Goal: Communication & Community: Connect with others

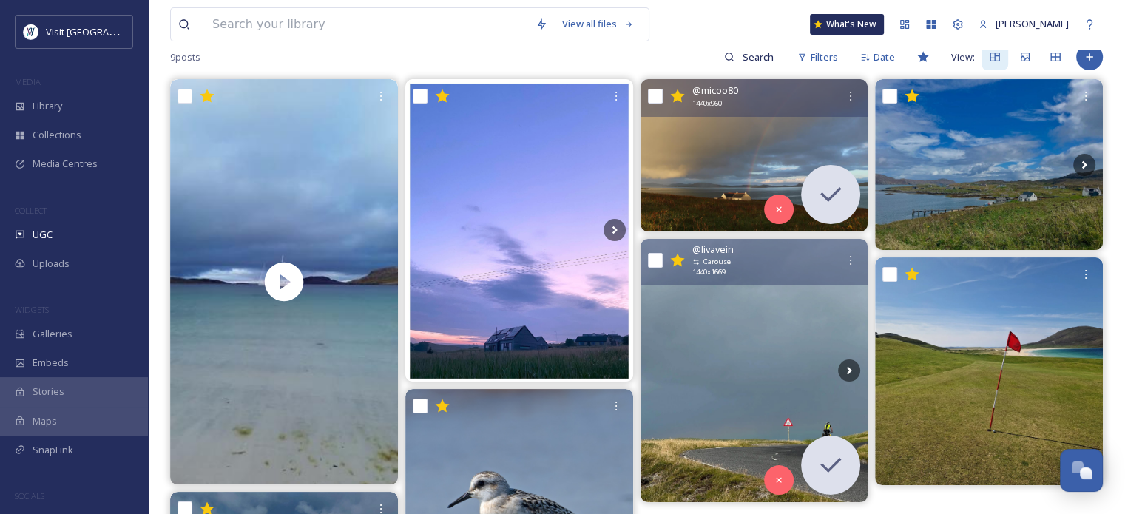
scroll to position [148, 0]
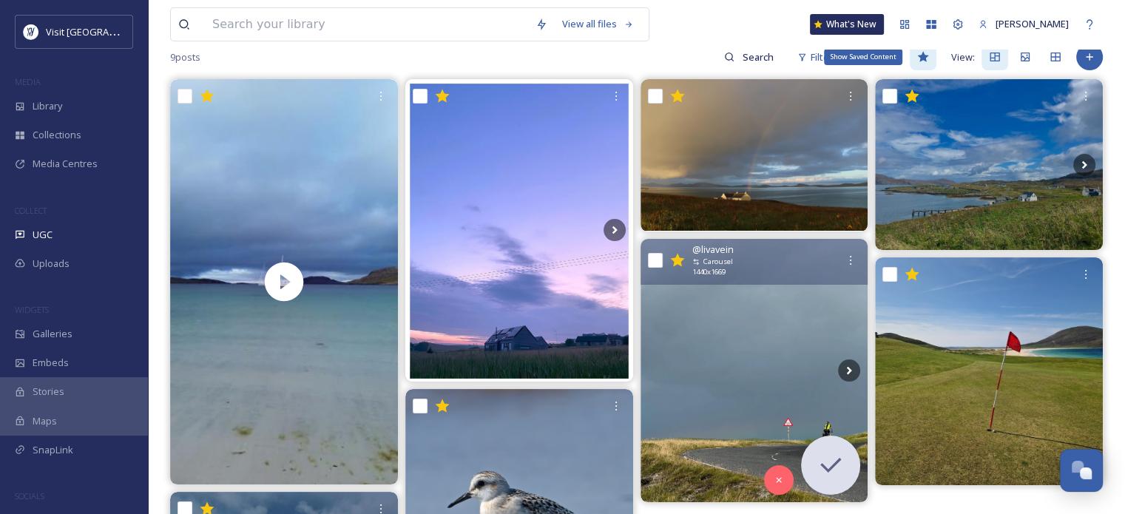
click at [926, 55] on icon at bounding box center [922, 57] width 11 height 10
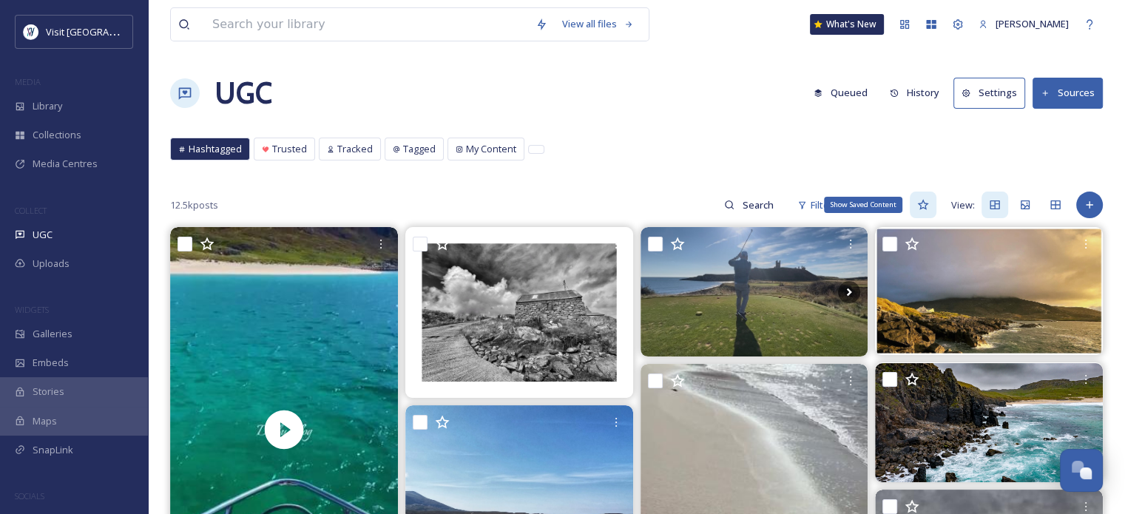
click at [921, 208] on icon at bounding box center [922, 205] width 11 height 10
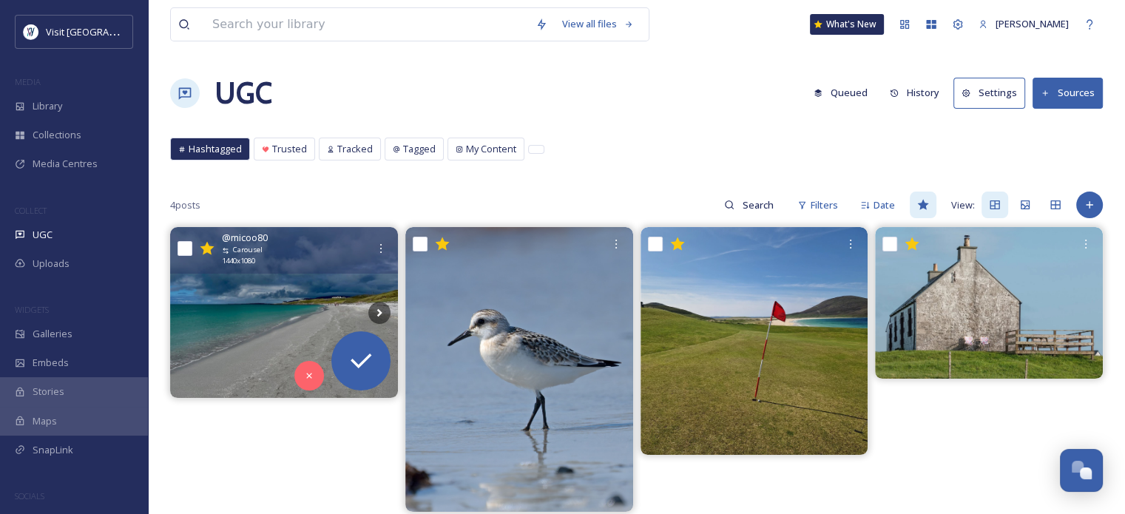
click at [277, 297] on img at bounding box center [284, 312] width 228 height 171
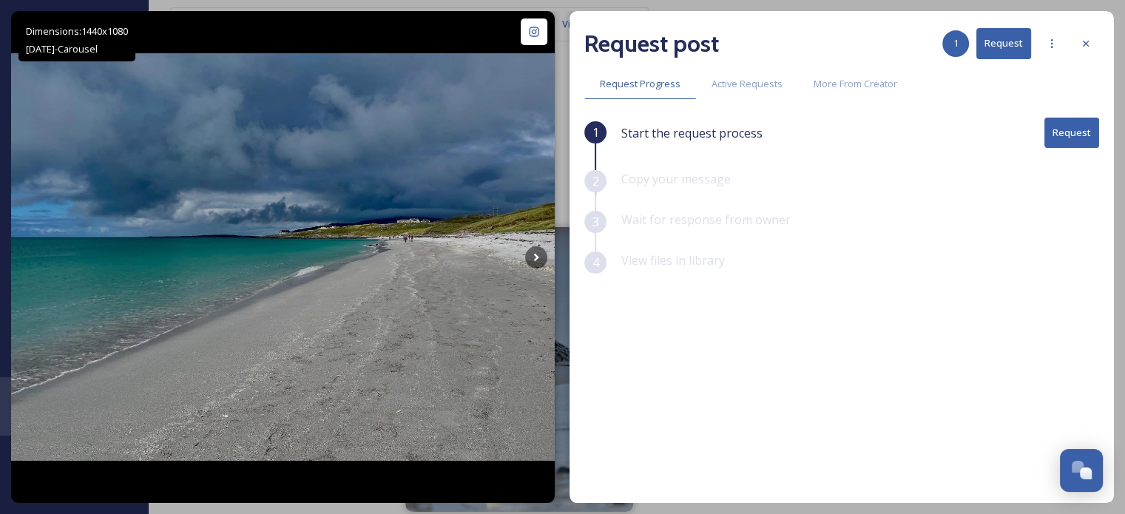
click at [1081, 124] on button "Request" at bounding box center [1071, 133] width 55 height 30
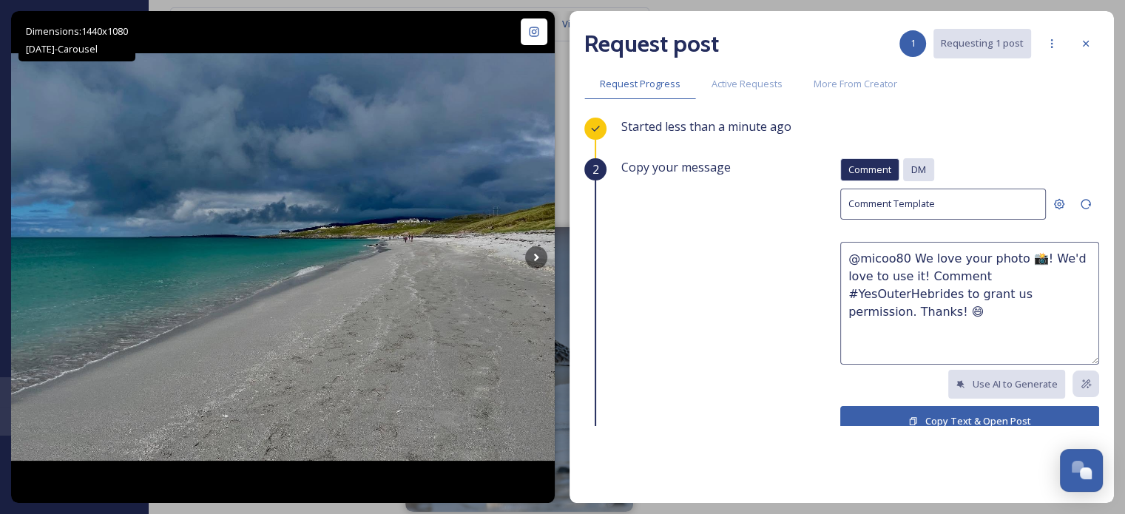
click at [911, 163] on span "DM" at bounding box center [918, 170] width 15 height 14
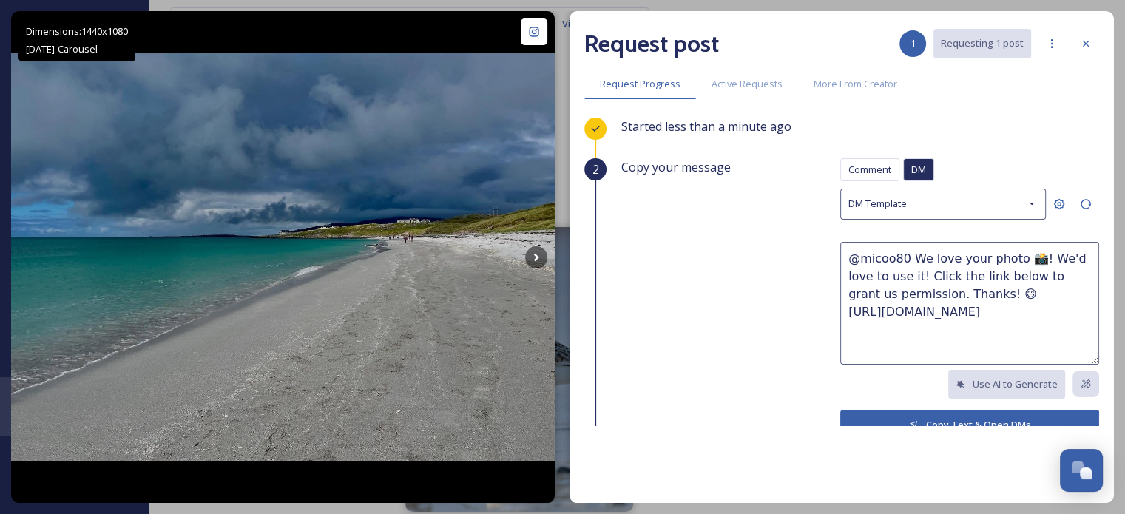
click at [905, 426] on div "Request post 1 Requesting 1 post Request Progress Active Requests More From Cre…" at bounding box center [842, 257] width 544 height 492
click at [904, 415] on button "Copy Text & Open DMs" at bounding box center [969, 425] width 259 height 30
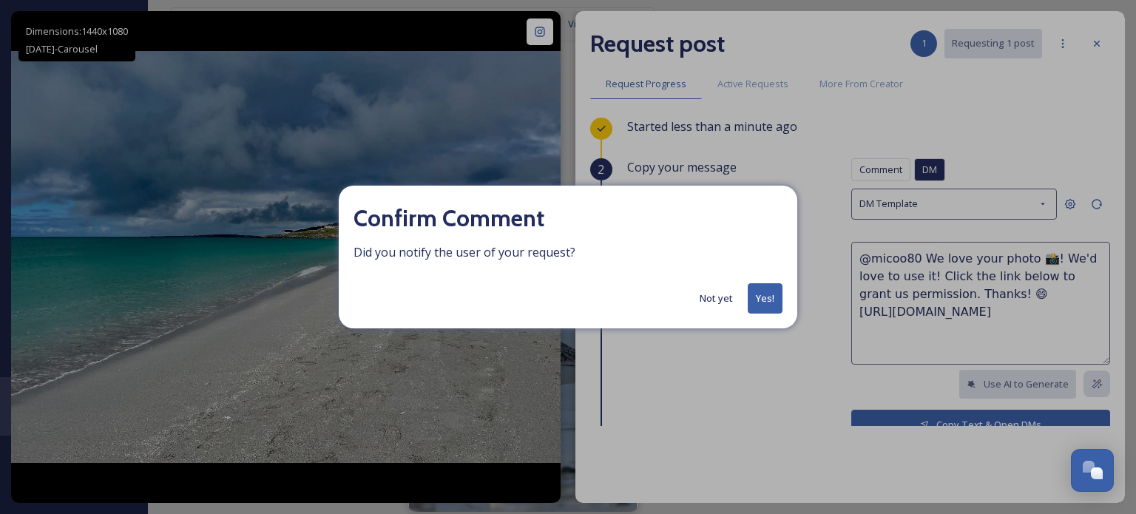
click at [771, 291] on button "Yes!" at bounding box center [765, 298] width 35 height 30
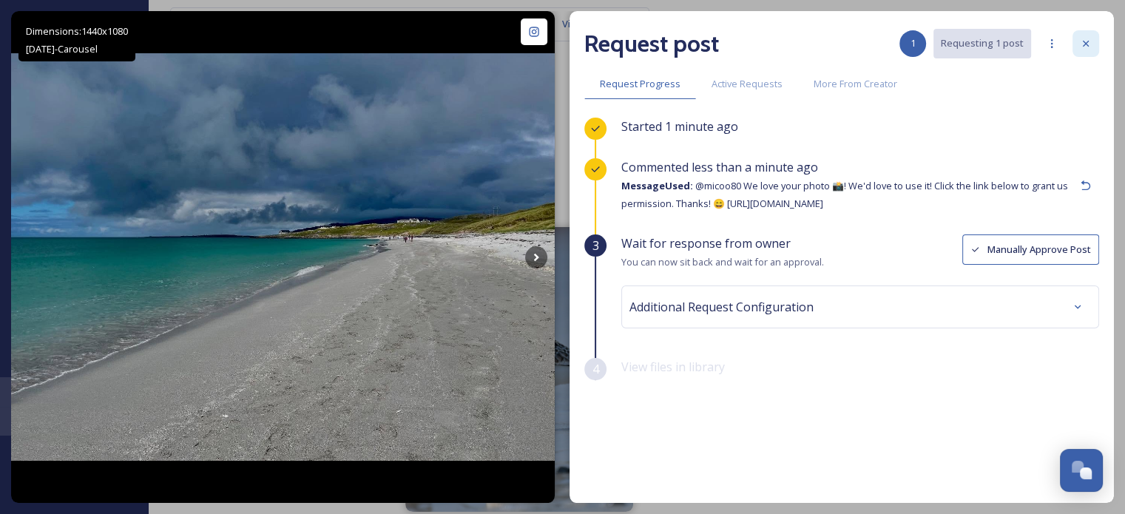
click at [1084, 40] on icon at bounding box center [1086, 44] width 12 height 12
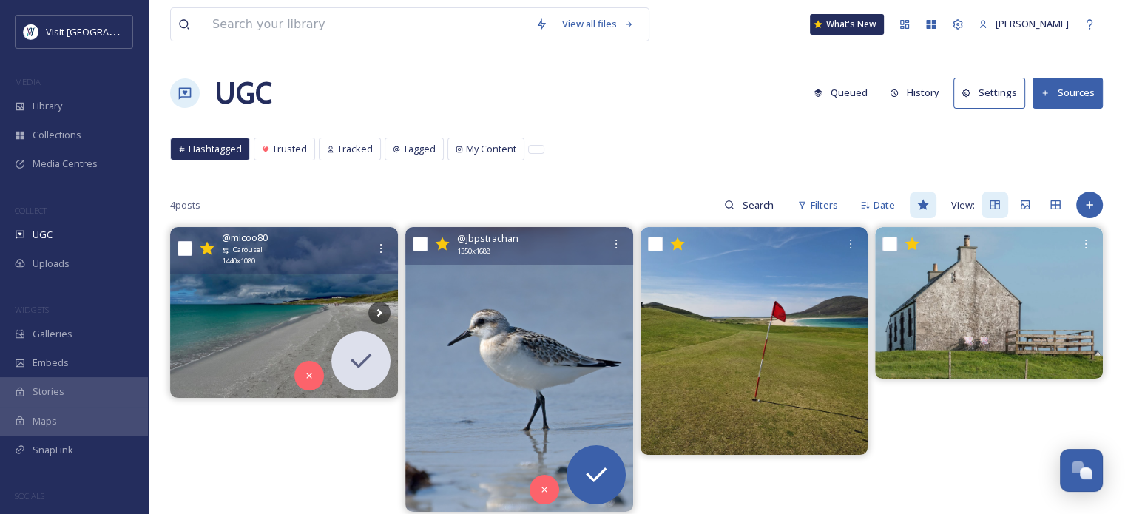
click at [565, 325] on img at bounding box center [519, 369] width 228 height 285
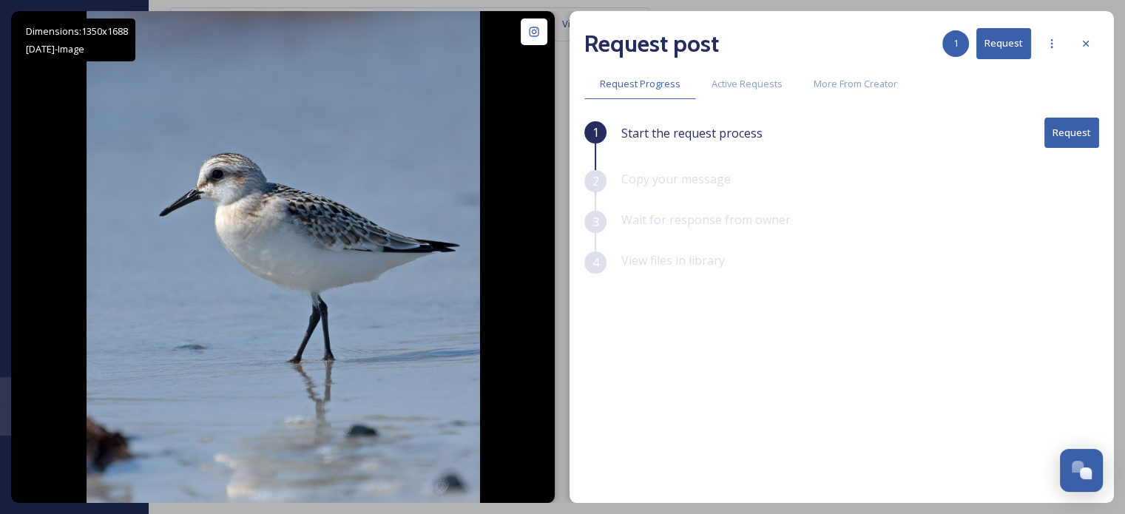
click at [1066, 130] on button "Request" at bounding box center [1071, 133] width 55 height 30
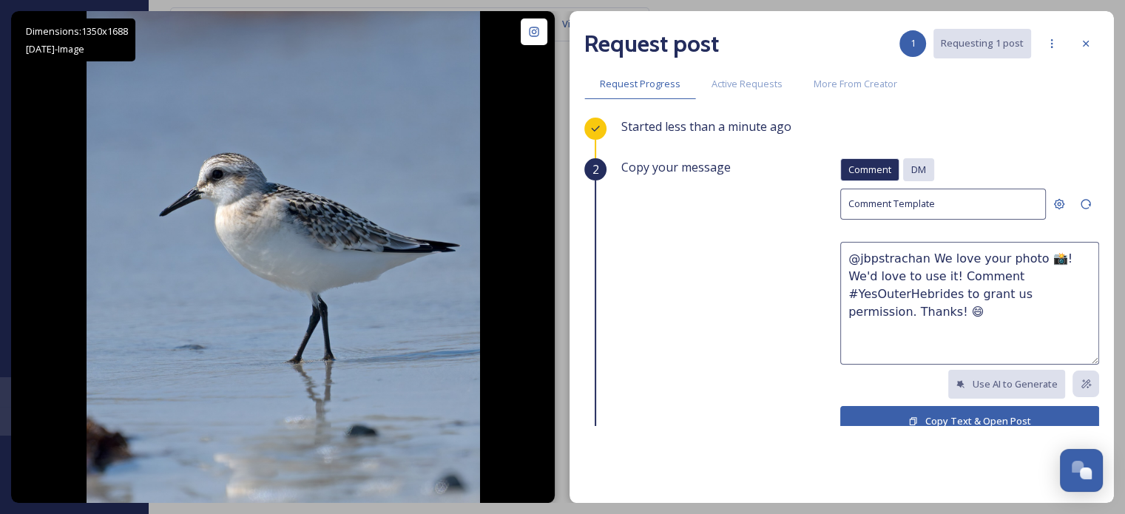
click at [903, 169] on div "DM" at bounding box center [918, 169] width 31 height 23
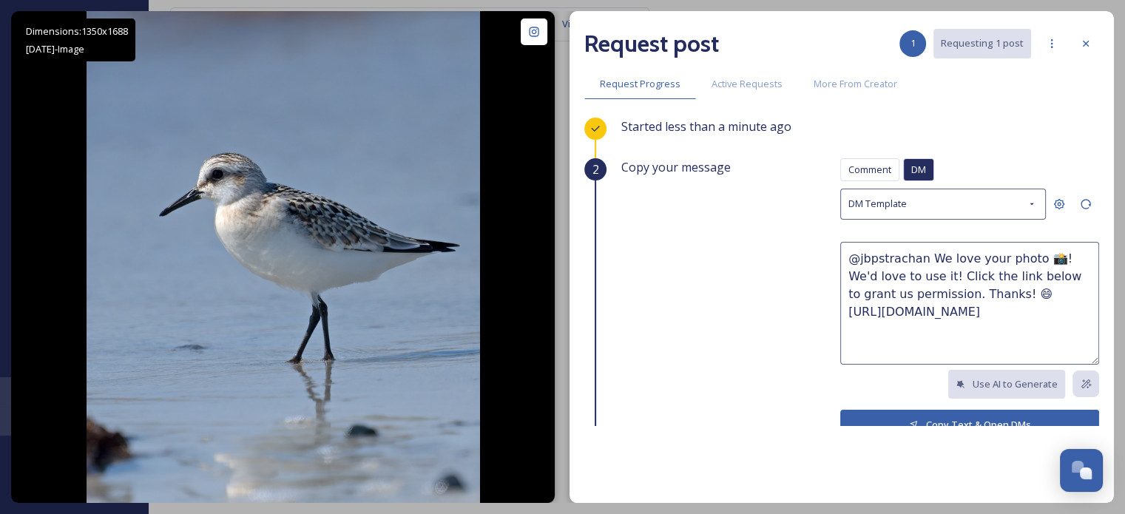
click at [905, 411] on button "Copy Text & Open DMs" at bounding box center [969, 425] width 259 height 30
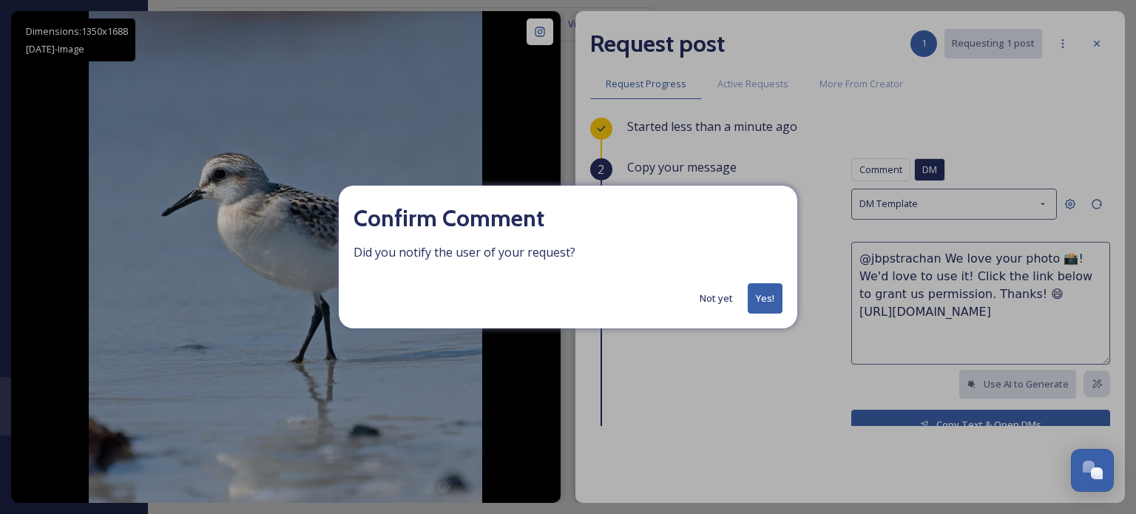
click at [765, 300] on button "Yes!" at bounding box center [765, 298] width 35 height 30
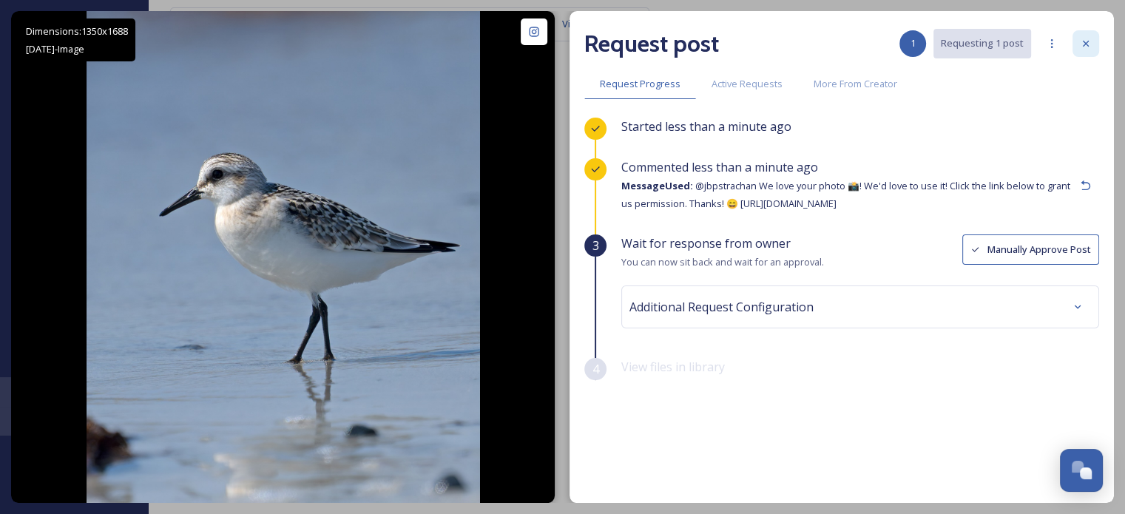
click at [1090, 38] on icon at bounding box center [1086, 44] width 12 height 12
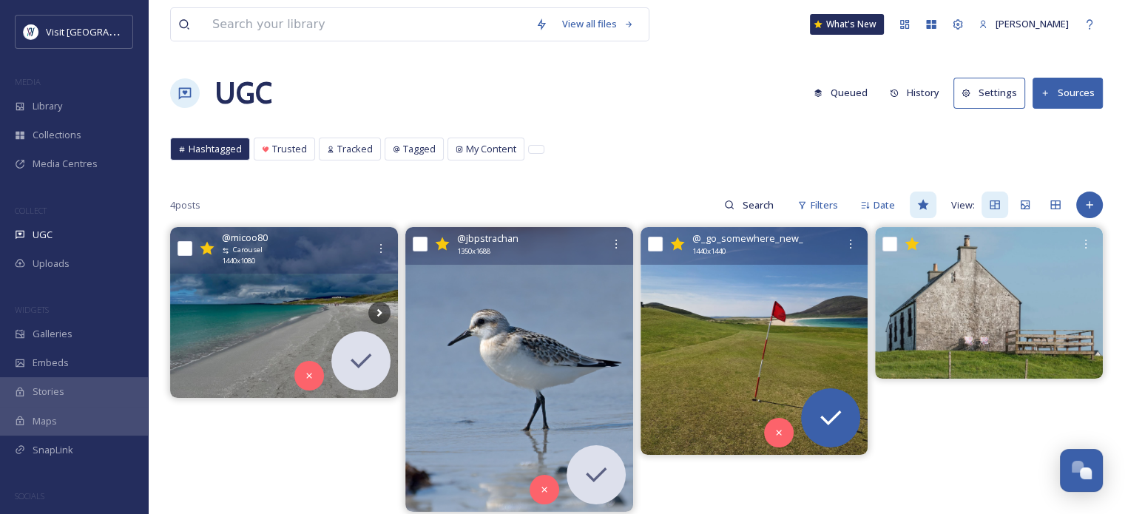
click at [771, 302] on img at bounding box center [755, 341] width 228 height 228
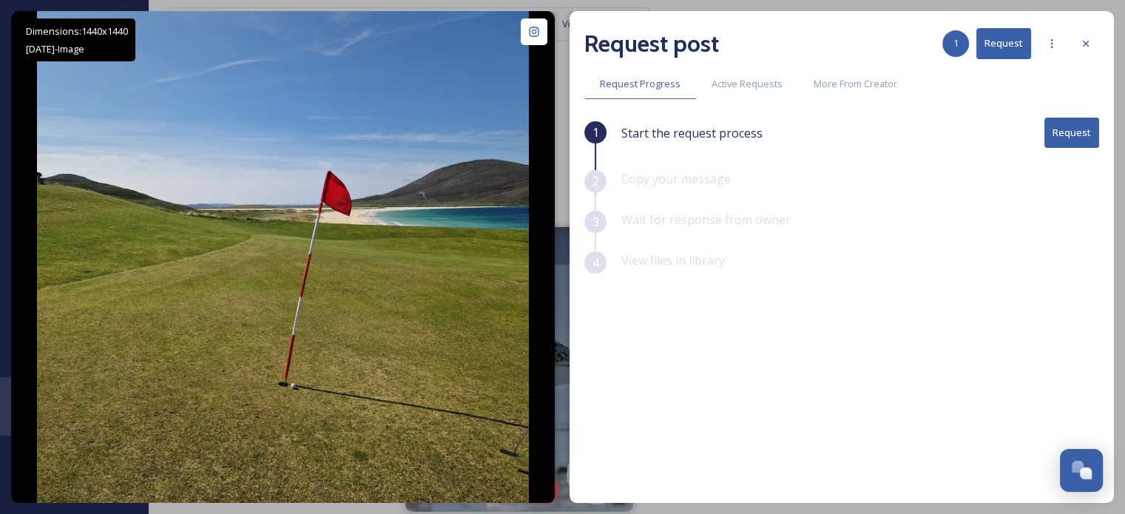
click at [1073, 139] on button "Request" at bounding box center [1071, 133] width 55 height 30
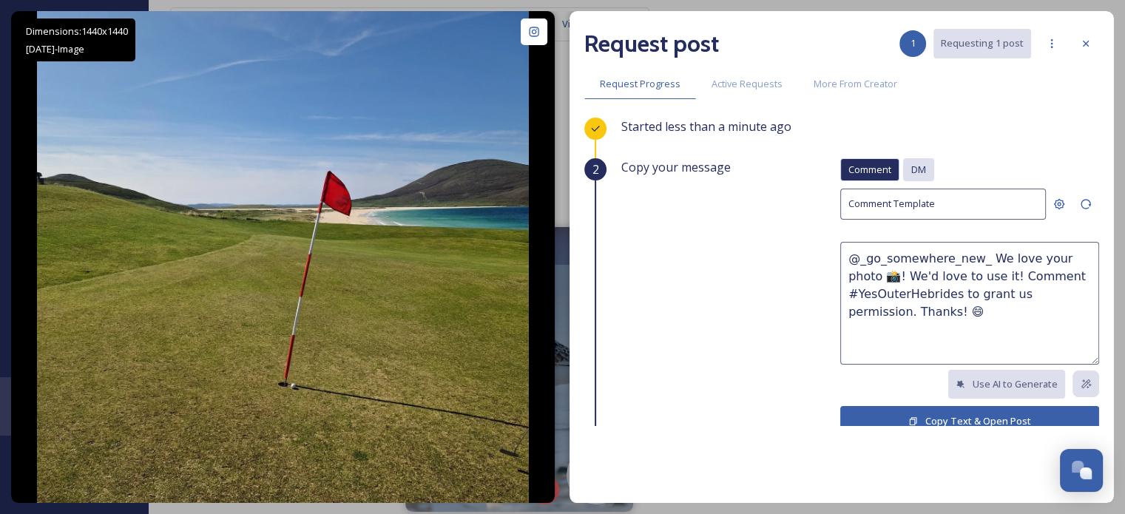
click at [917, 165] on div "DM" at bounding box center [918, 169] width 31 height 23
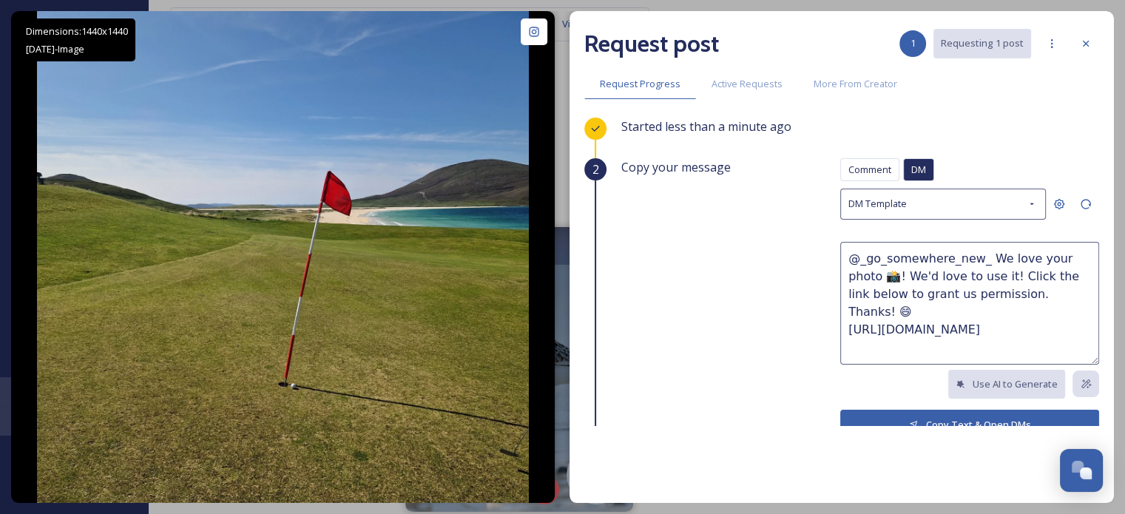
click at [936, 416] on button "Copy Text & Open DMs" at bounding box center [969, 425] width 259 height 30
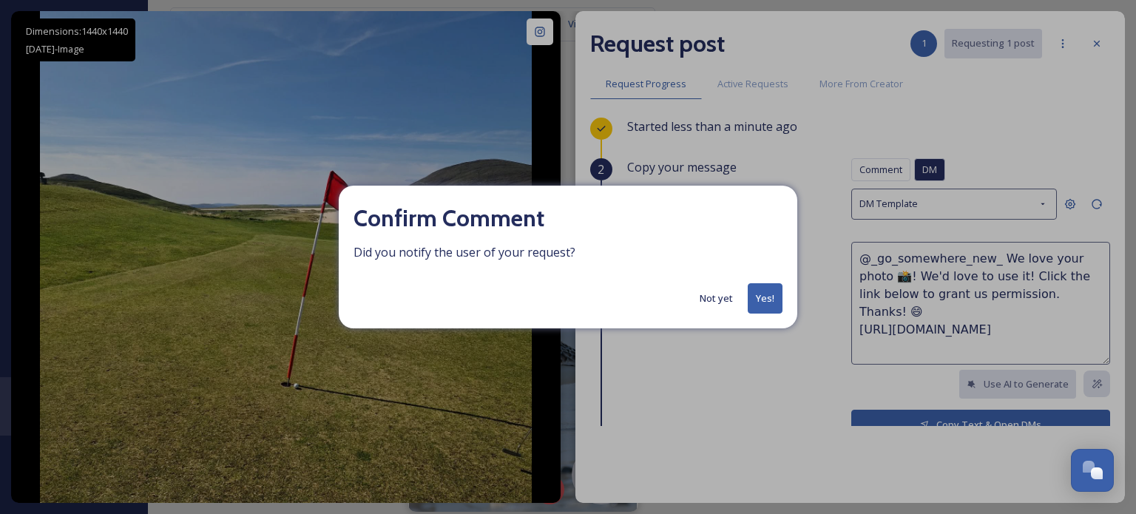
click at [765, 307] on button "Yes!" at bounding box center [765, 298] width 35 height 30
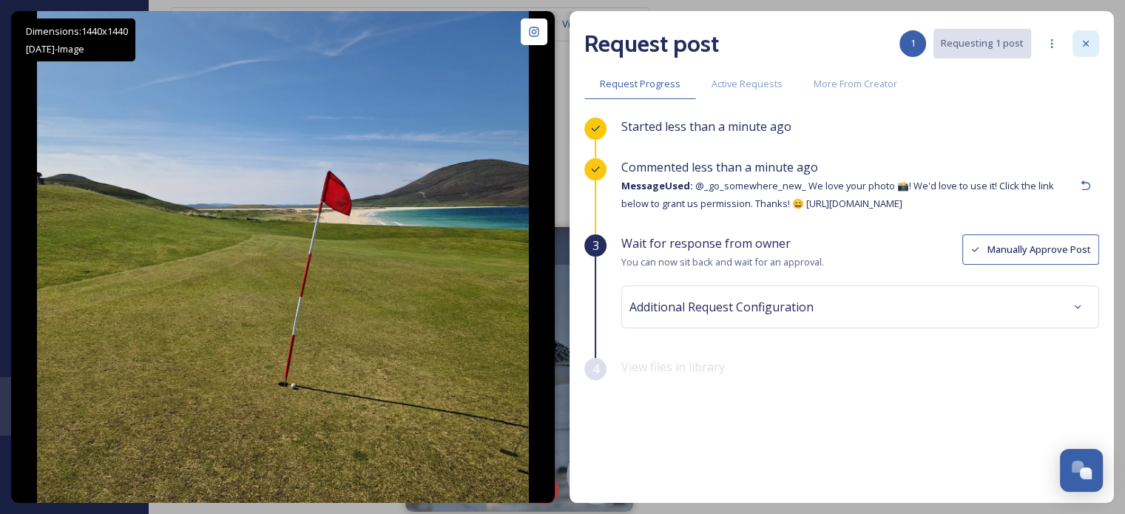
click at [1095, 46] on div at bounding box center [1086, 43] width 27 height 27
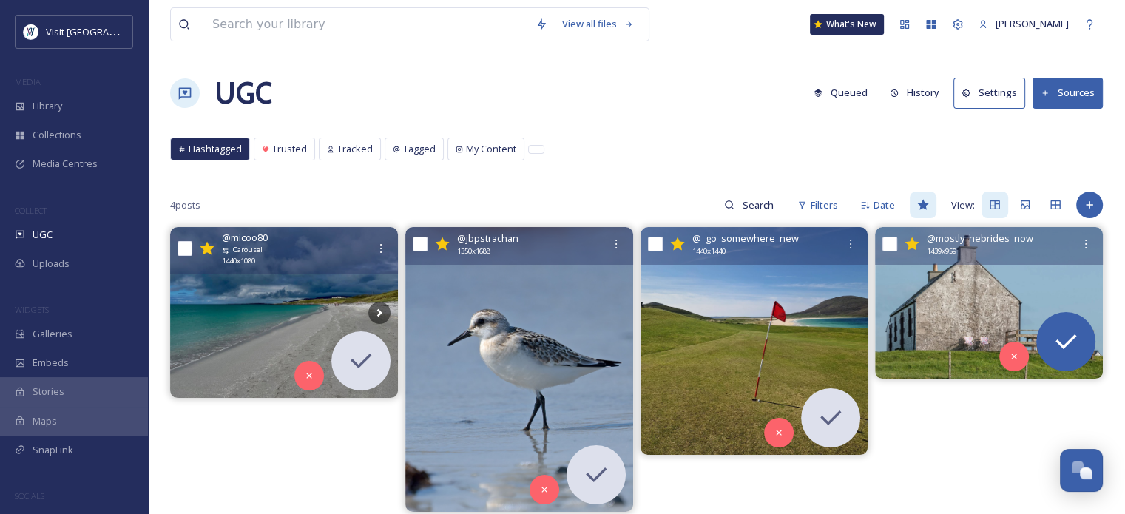
click at [1007, 309] on img at bounding box center [989, 303] width 228 height 152
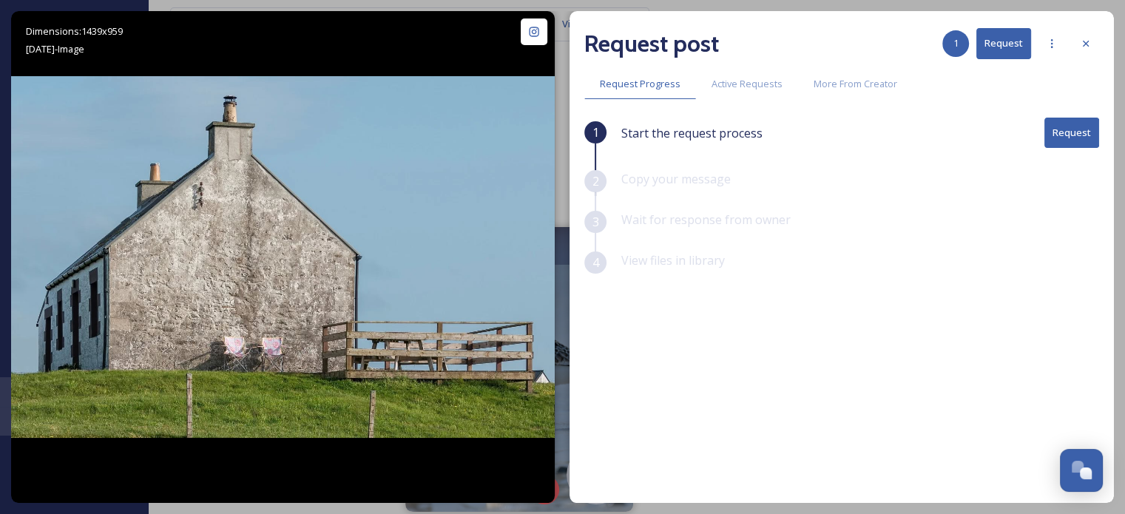
click at [1070, 124] on button "Request" at bounding box center [1071, 133] width 55 height 30
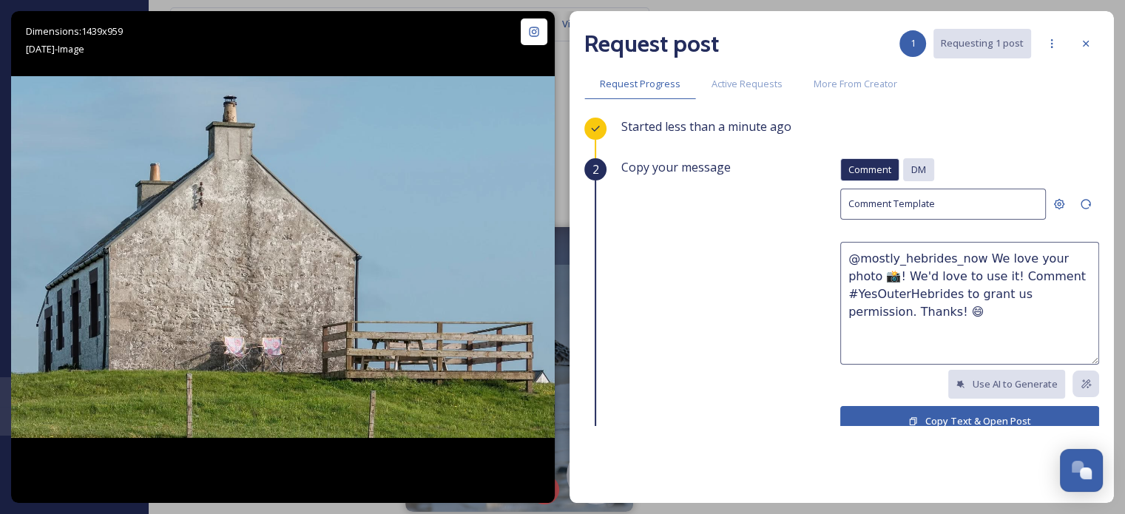
click at [913, 163] on span "DM" at bounding box center [918, 170] width 15 height 14
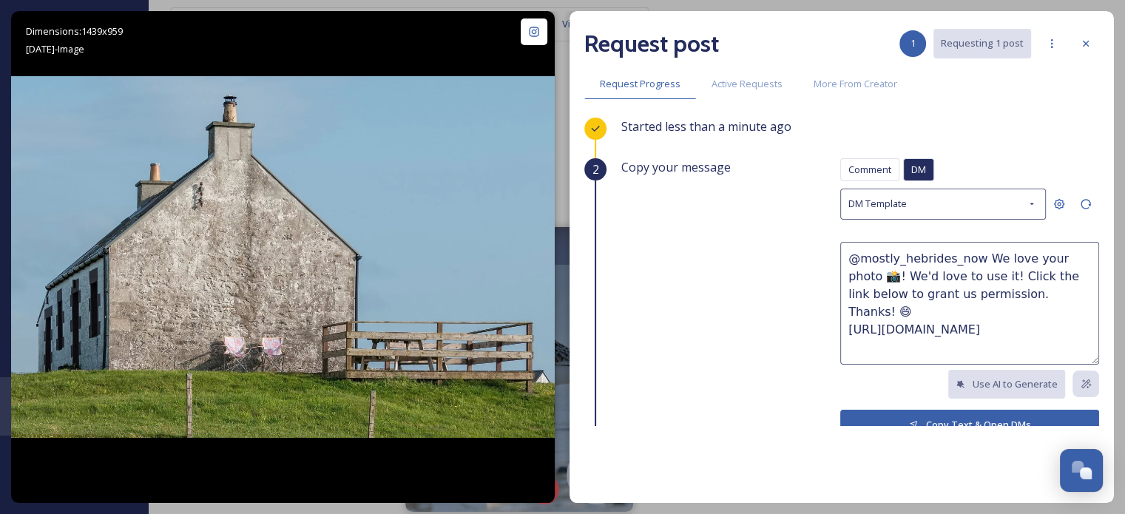
click at [947, 414] on button "Copy Text & Open DMs" at bounding box center [969, 425] width 259 height 30
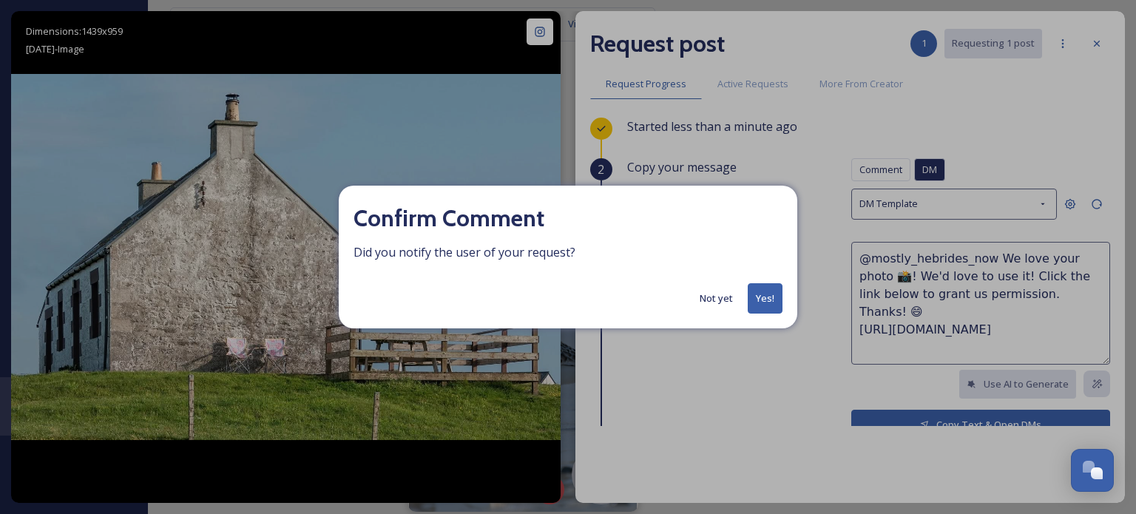
click at [770, 300] on button "Yes!" at bounding box center [765, 298] width 35 height 30
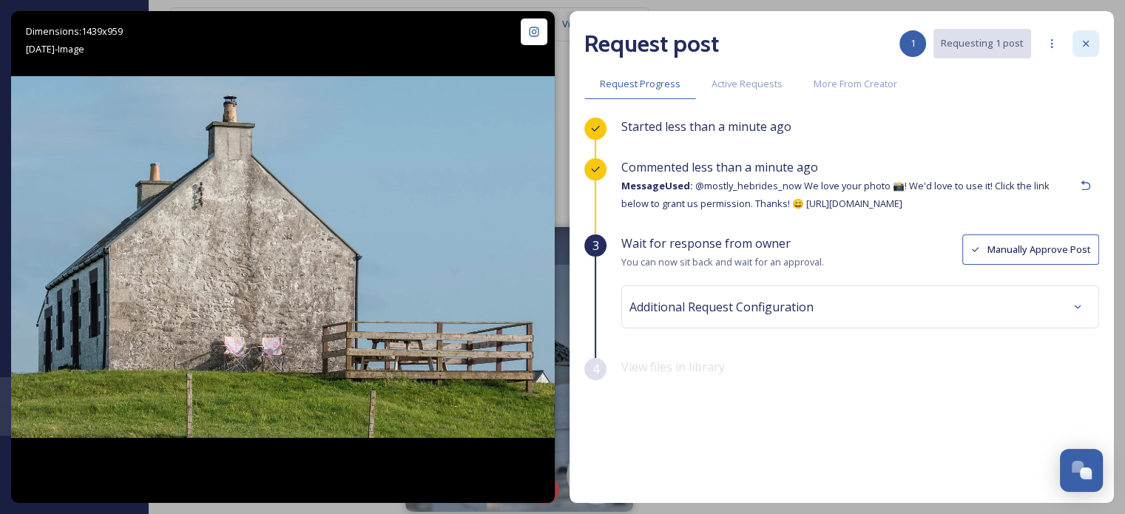
click at [1090, 46] on icon at bounding box center [1086, 44] width 12 height 12
